Goal: Information Seeking & Learning: Learn about a topic

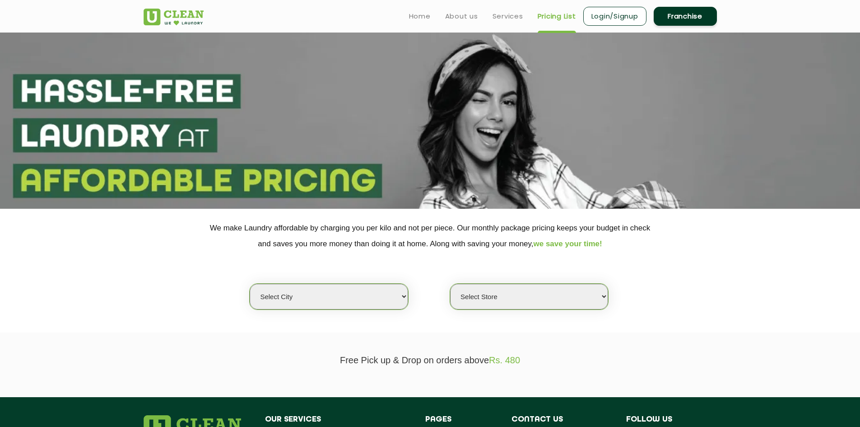
click at [379, 304] on select "Select city" at bounding box center [329, 297] width 158 height 26
click at [317, 287] on select "Select city [GEOGRAPHIC_DATA] [GEOGRAPHIC_DATA] [GEOGRAPHIC_DATA] [GEOGRAPHIC_D…" at bounding box center [329, 297] width 158 height 26
click at [317, 295] on select "Select city [GEOGRAPHIC_DATA] [GEOGRAPHIC_DATA] [GEOGRAPHIC_DATA] [GEOGRAPHIC_D…" at bounding box center [329, 297] width 158 height 26
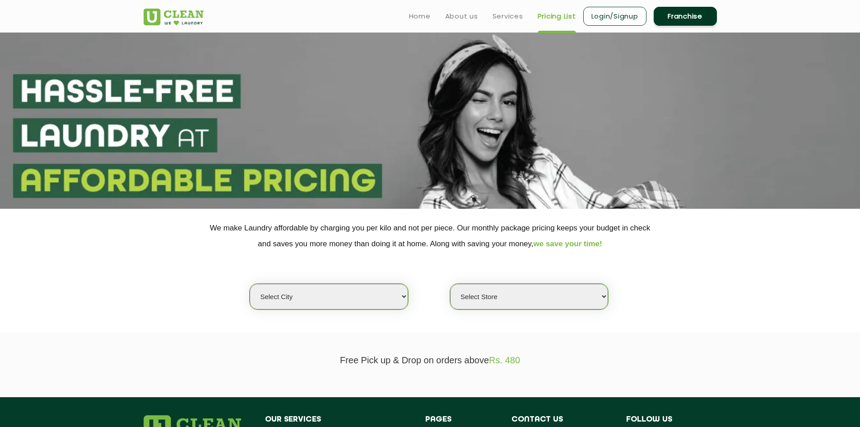
select select "153"
click at [250, 284] on select "Select city [GEOGRAPHIC_DATA] [GEOGRAPHIC_DATA] [GEOGRAPHIC_DATA] [GEOGRAPHIC_D…" at bounding box center [329, 297] width 158 height 26
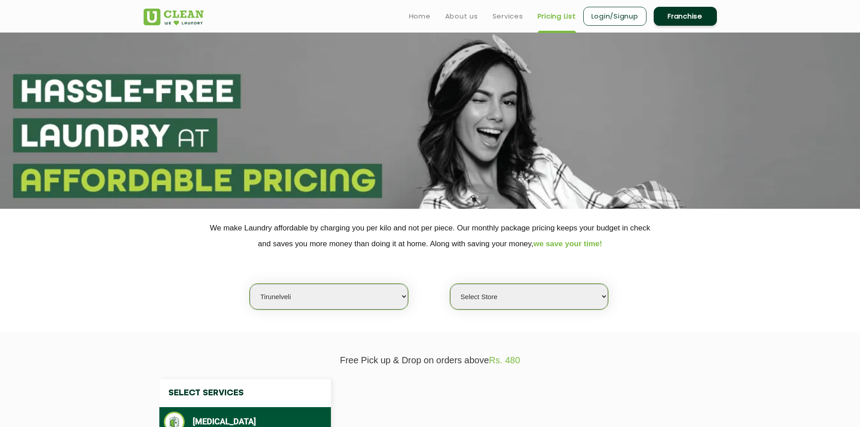
select select "0"
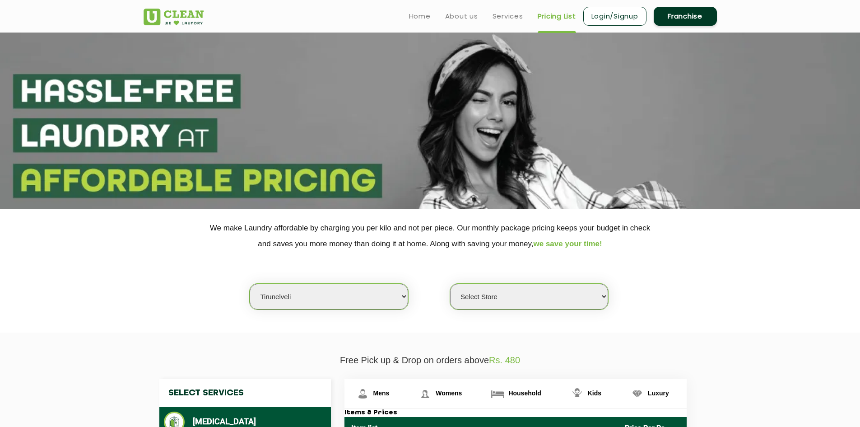
click at [396, 294] on select "Select city [GEOGRAPHIC_DATA] [GEOGRAPHIC_DATA] [GEOGRAPHIC_DATA] [GEOGRAPHIC_D…" at bounding box center [329, 297] width 158 height 26
select select "0"
click at [250, 284] on select "Select city [GEOGRAPHIC_DATA] [GEOGRAPHIC_DATA] [GEOGRAPHIC_DATA] [GEOGRAPHIC_D…" at bounding box center [329, 297] width 158 height 26
select select "0"
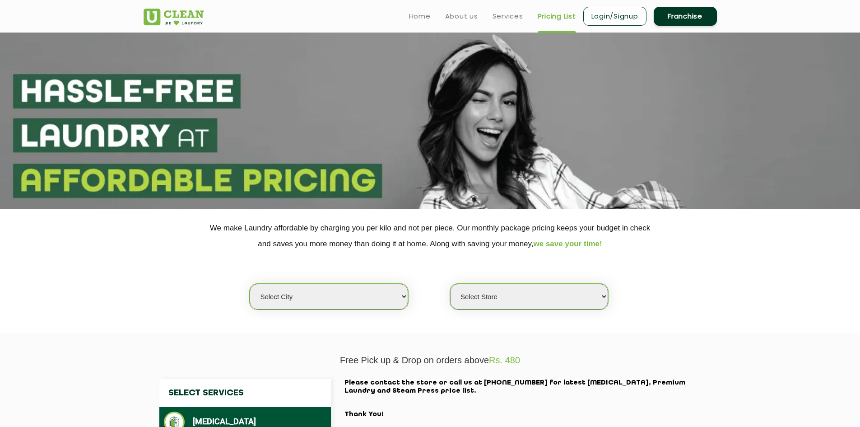
click at [391, 292] on select "Select city [GEOGRAPHIC_DATA] [GEOGRAPHIC_DATA] [GEOGRAPHIC_DATA] [GEOGRAPHIC_D…" at bounding box center [329, 297] width 158 height 26
select select "26"
click at [250, 284] on select "Select city [GEOGRAPHIC_DATA] [GEOGRAPHIC_DATA] [GEOGRAPHIC_DATA] [GEOGRAPHIC_D…" at bounding box center [329, 297] width 158 height 26
click at [595, 299] on select "Select Store" at bounding box center [529, 297] width 158 height 26
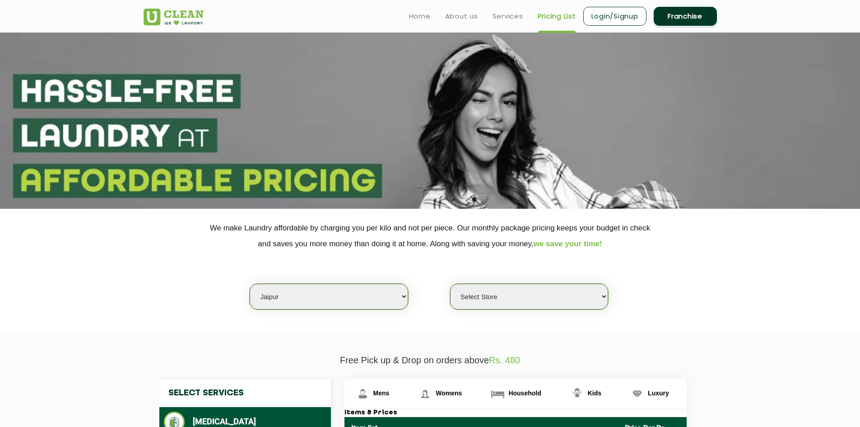
select select "360"
click at [450, 284] on select "Select Store [GEOGRAPHIC_DATA][PERSON_NAME] [GEOGRAPHIC_DATA] [PERSON_NAME][GEO…" at bounding box center [529, 297] width 158 height 26
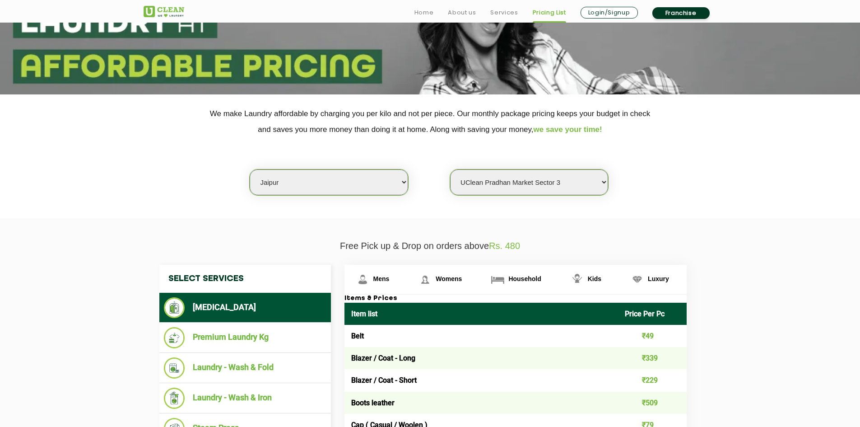
scroll to position [135, 0]
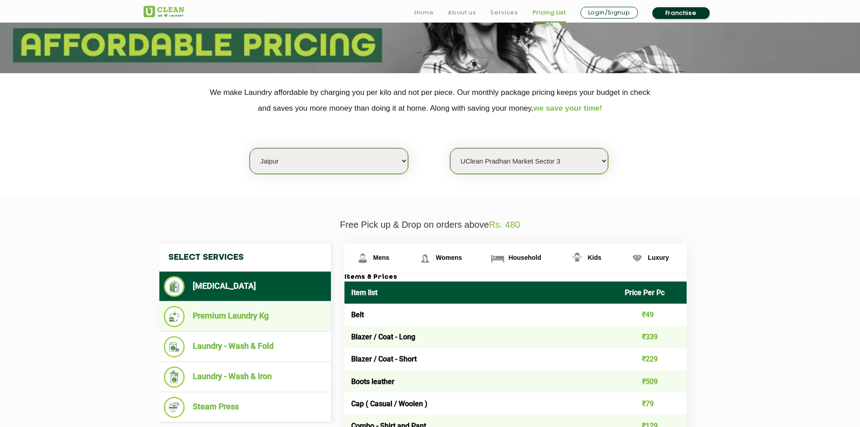
click at [254, 311] on li "Premium Laundry Kg" at bounding box center [245, 316] width 163 height 21
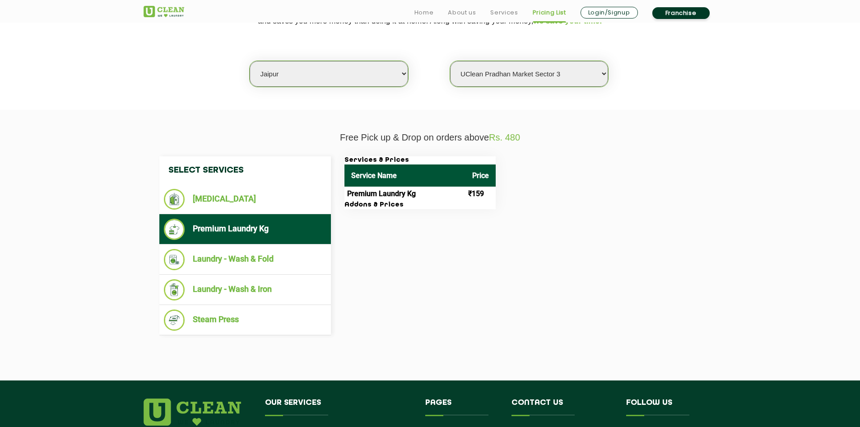
scroll to position [226, 0]
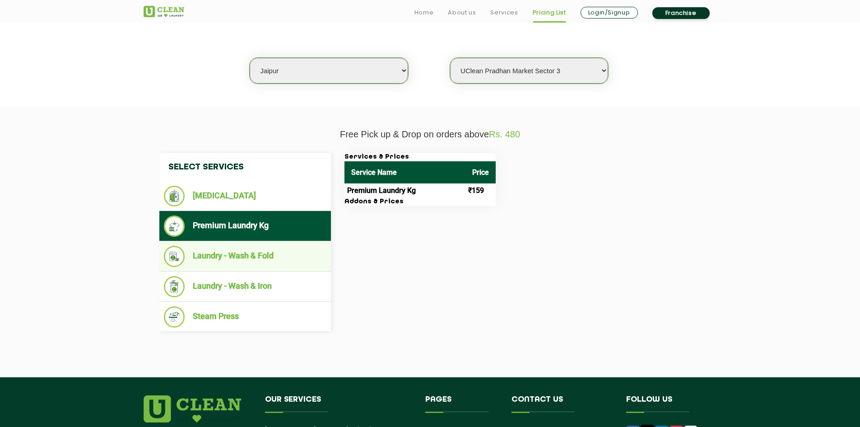
click at [292, 258] on li "Laundry - Wash & Fold" at bounding box center [245, 256] width 163 height 21
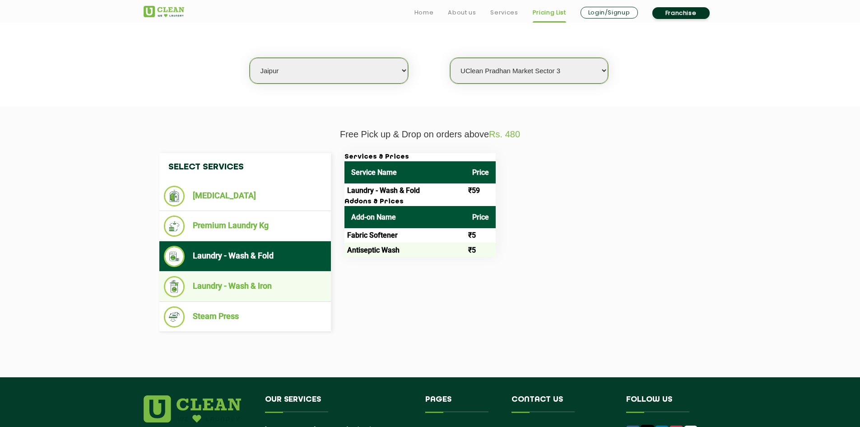
click at [249, 288] on li "Laundry - Wash & Iron" at bounding box center [245, 286] width 163 height 21
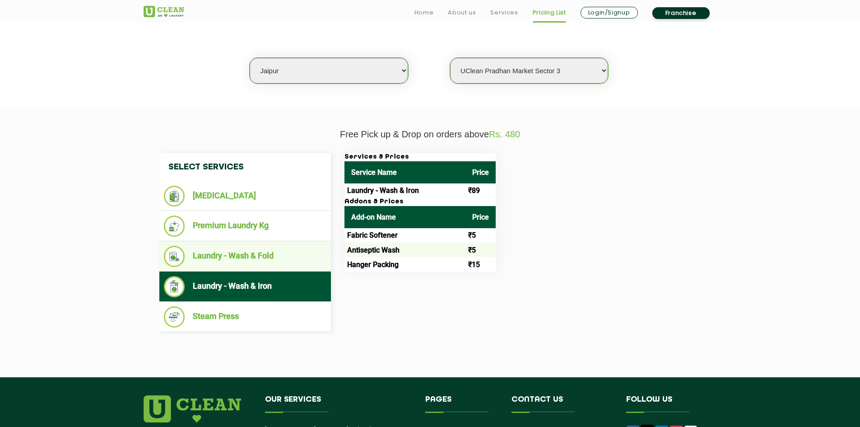
click at [297, 252] on li "Laundry - Wash & Fold" at bounding box center [245, 256] width 163 height 21
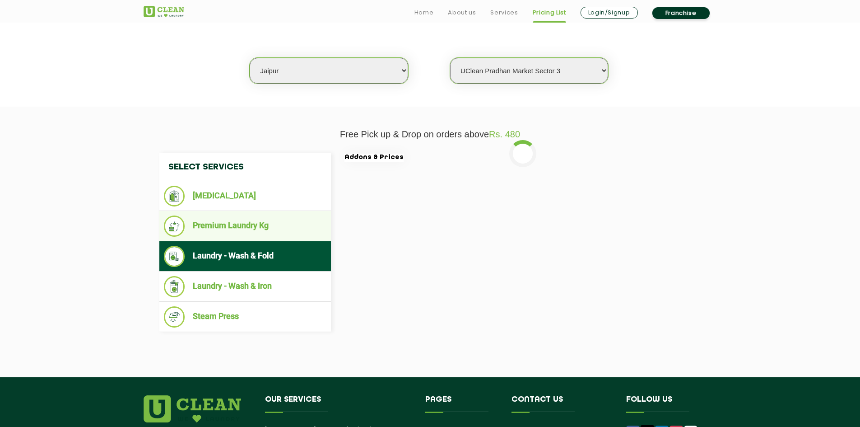
click at [288, 231] on li "Premium Laundry Kg" at bounding box center [245, 225] width 163 height 21
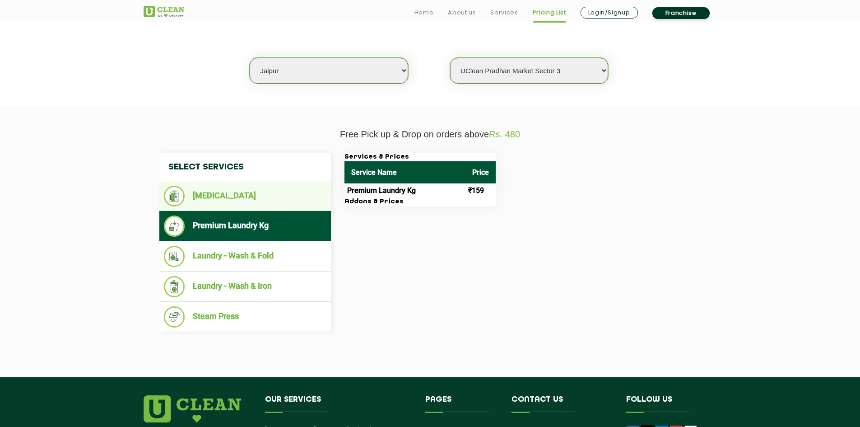
click at [289, 200] on li "[MEDICAL_DATA]" at bounding box center [245, 196] width 163 height 21
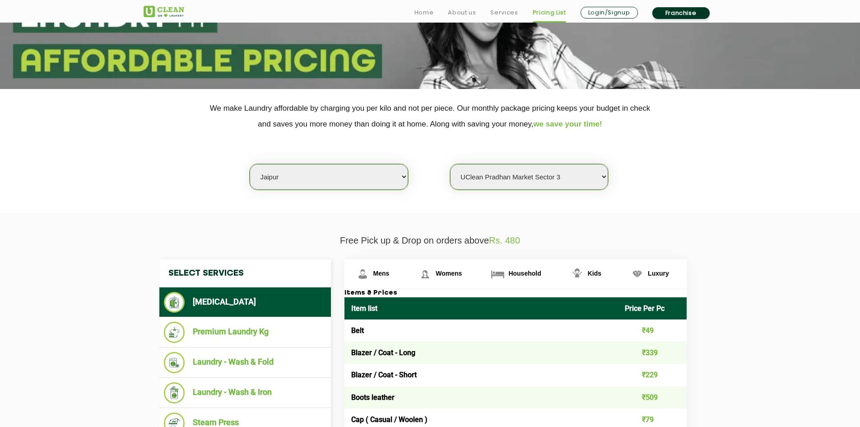
scroll to position [135, 0]
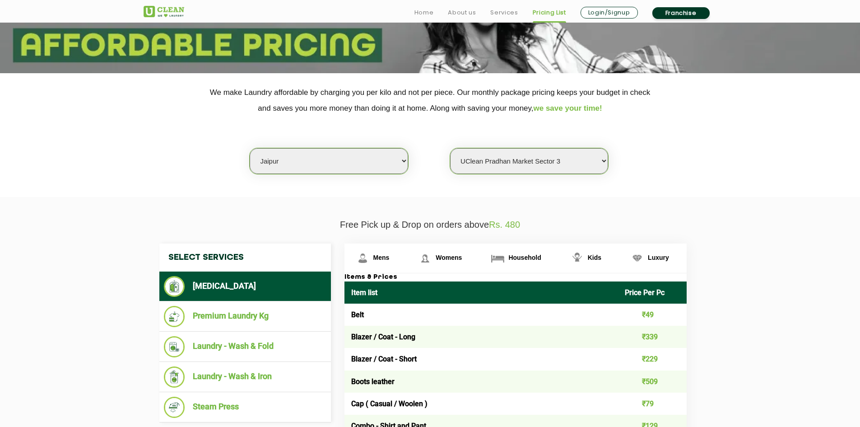
drag, startPoint x: 398, startPoint y: 160, endPoint x: 402, endPoint y: 150, distance: 11.0
click at [398, 160] on select "Select city [GEOGRAPHIC_DATA] [GEOGRAPHIC_DATA] [GEOGRAPHIC_DATA] [GEOGRAPHIC_D…" at bounding box center [329, 161] width 158 height 26
click at [583, 155] on select "Select Store [GEOGRAPHIC_DATA][PERSON_NAME] [GEOGRAPHIC_DATA] [PERSON_NAME][GEO…" at bounding box center [529, 161] width 158 height 26
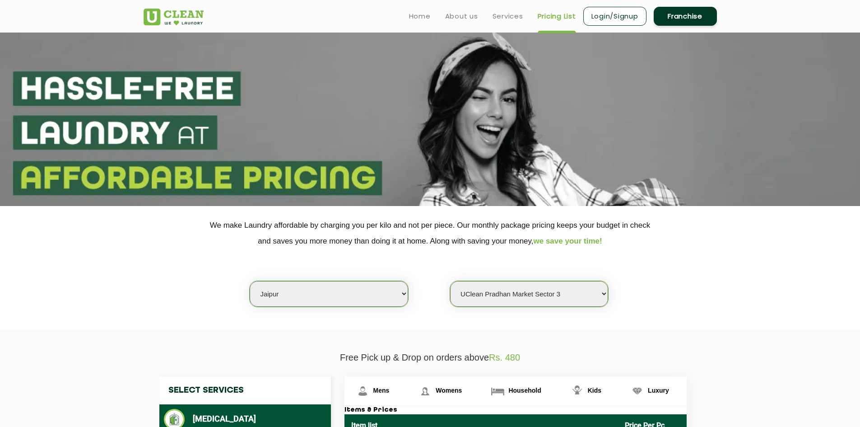
scroll to position [0, 0]
